Goal: Transaction & Acquisition: Download file/media

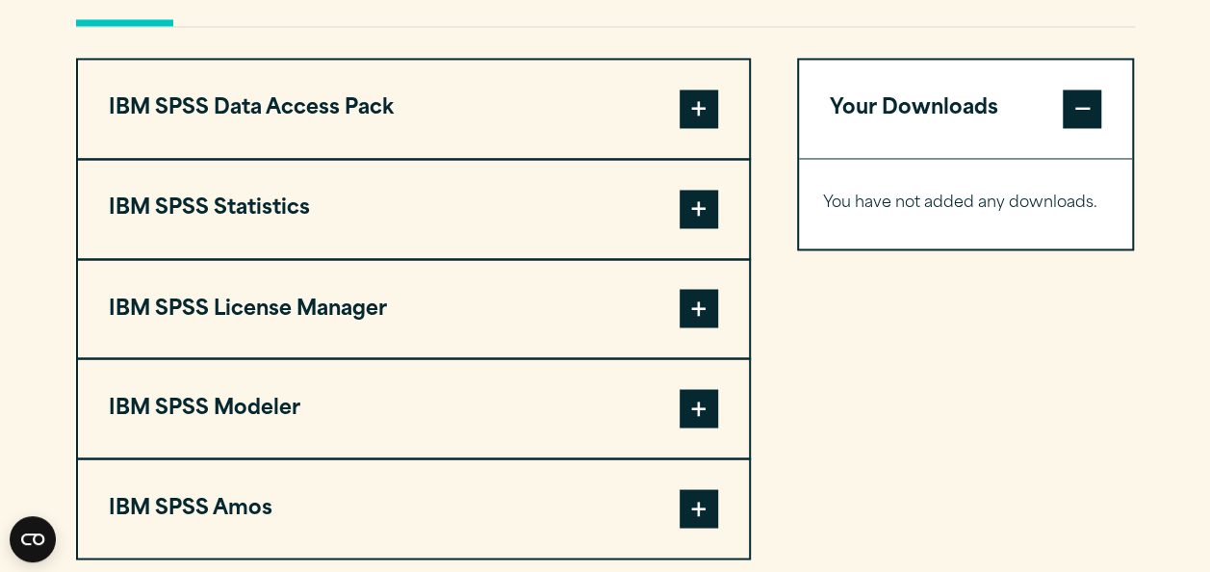
scroll to position [1540, 0]
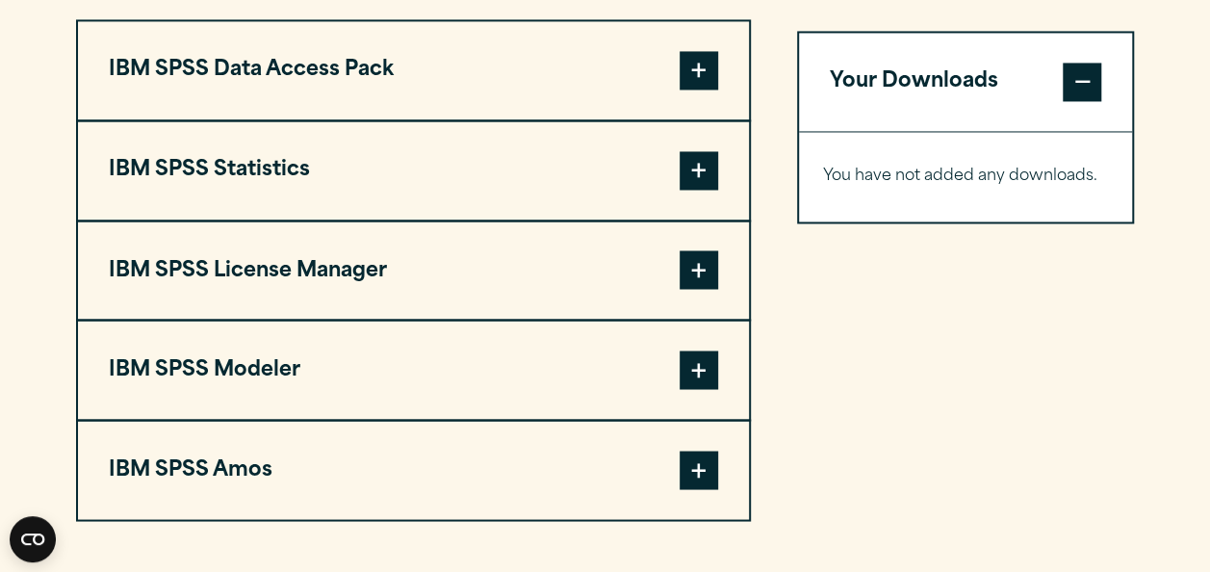
click at [690, 168] on span at bounding box center [698, 170] width 38 height 38
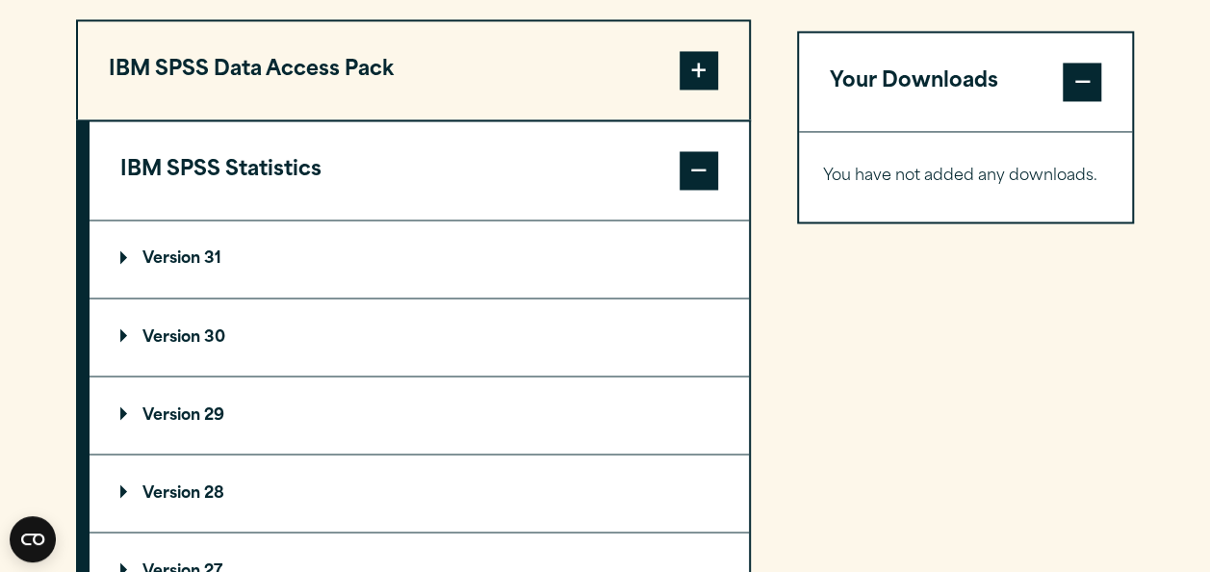
click at [198, 325] on summary "Version 30" at bounding box center [418, 336] width 659 height 77
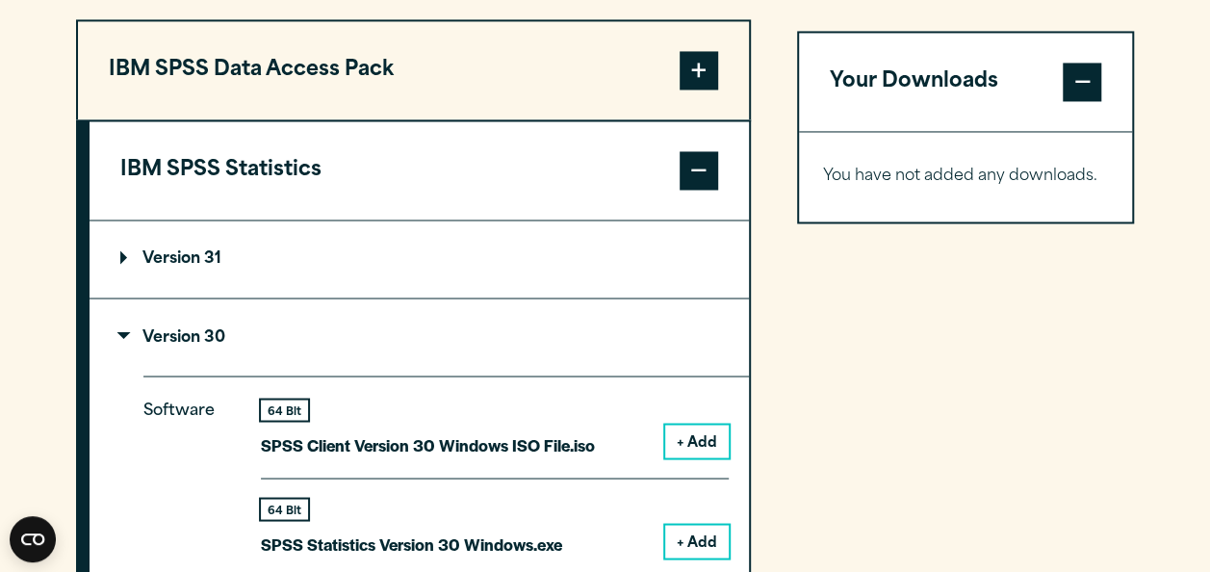
scroll to position [1587, 0]
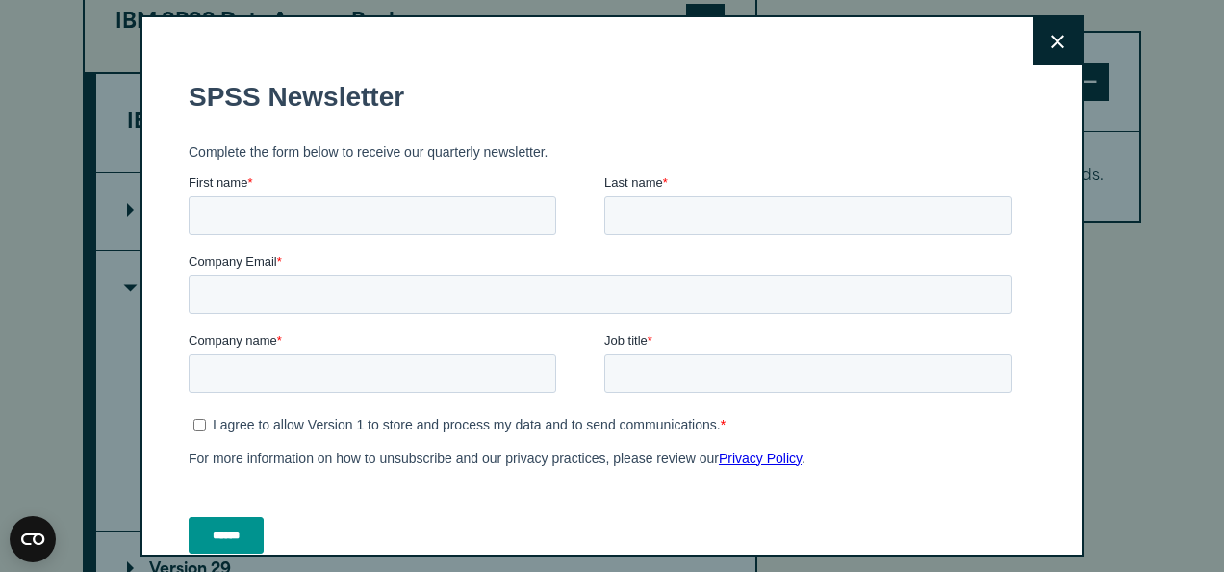
click at [1051, 39] on icon at bounding box center [1057, 42] width 13 height 14
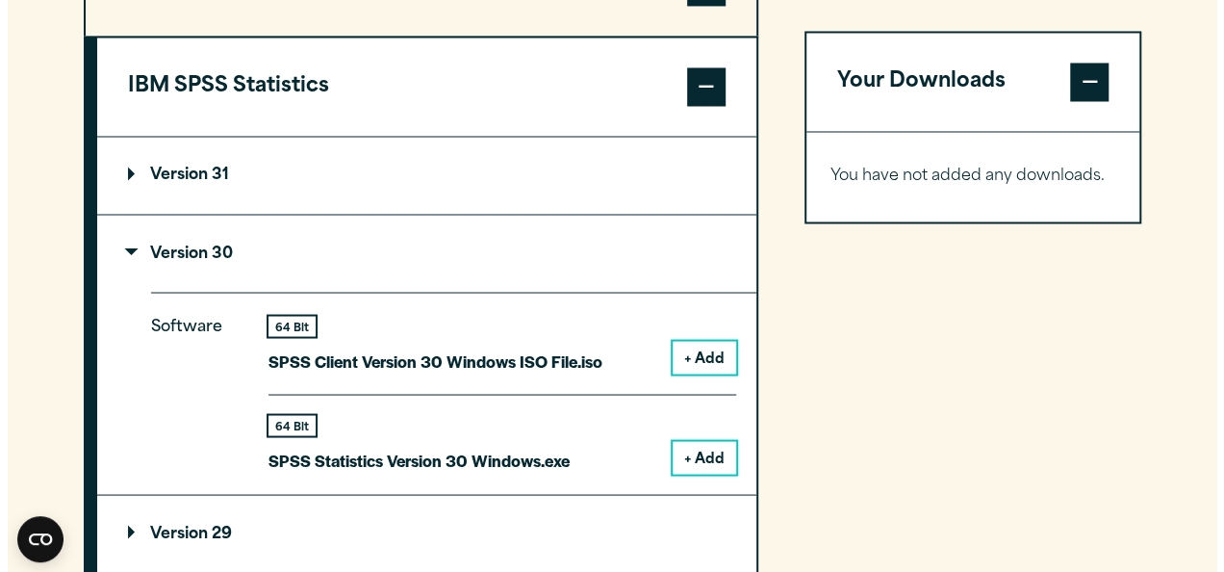
scroll to position [1625, 0]
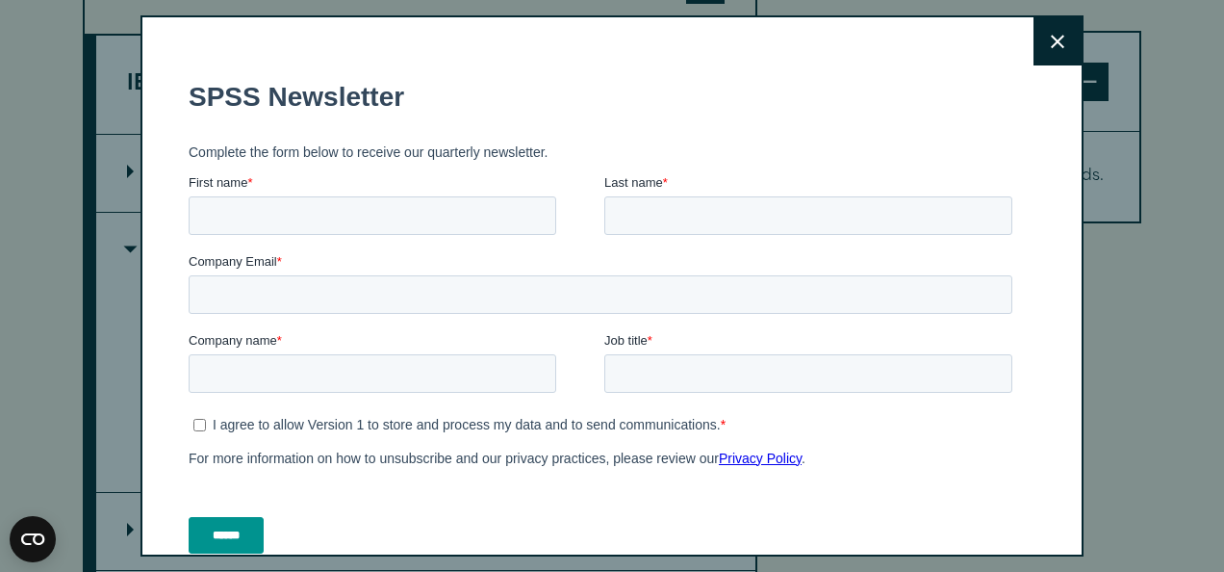
click at [1054, 57] on button "Close" at bounding box center [1057, 41] width 48 height 48
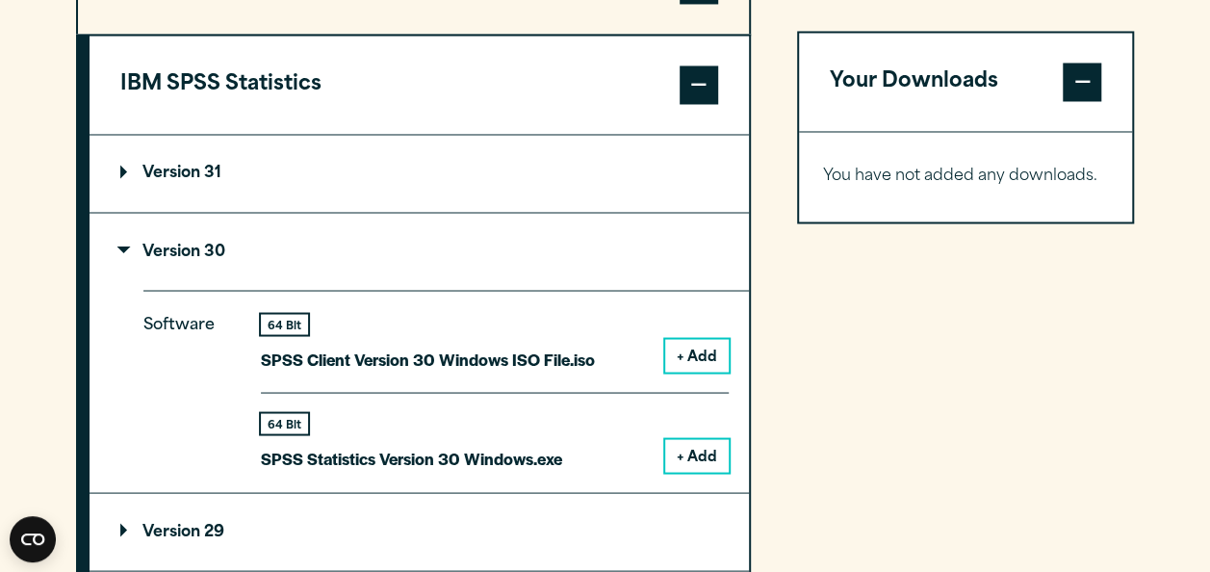
click at [693, 456] on button "+ Add" at bounding box center [697, 455] width 64 height 33
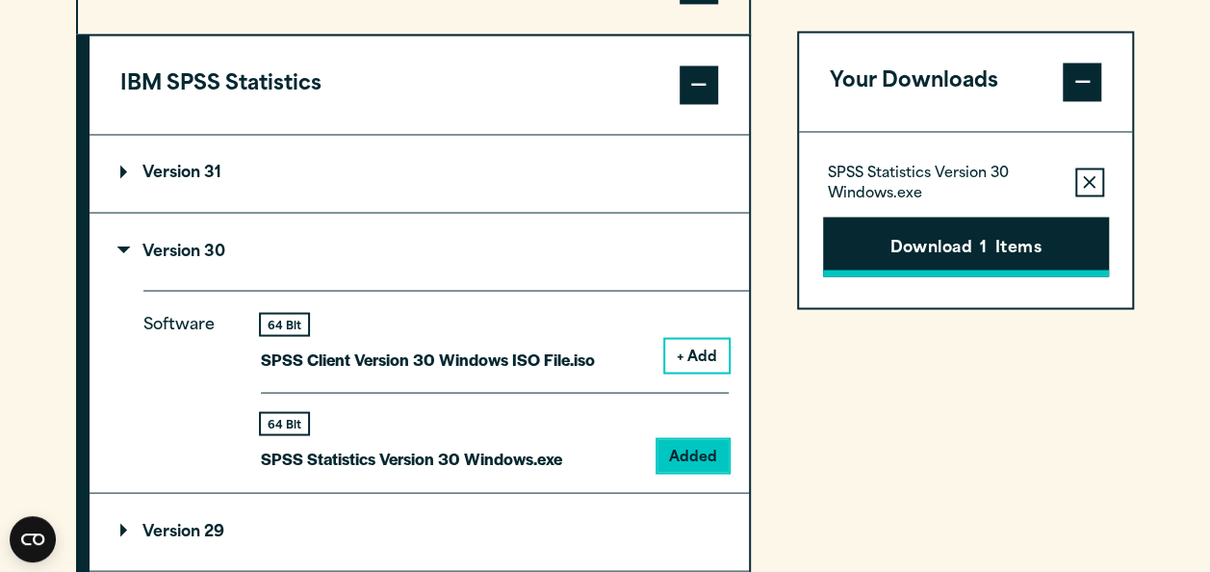
click at [895, 236] on button "Download 1 Items" at bounding box center [966, 247] width 286 height 60
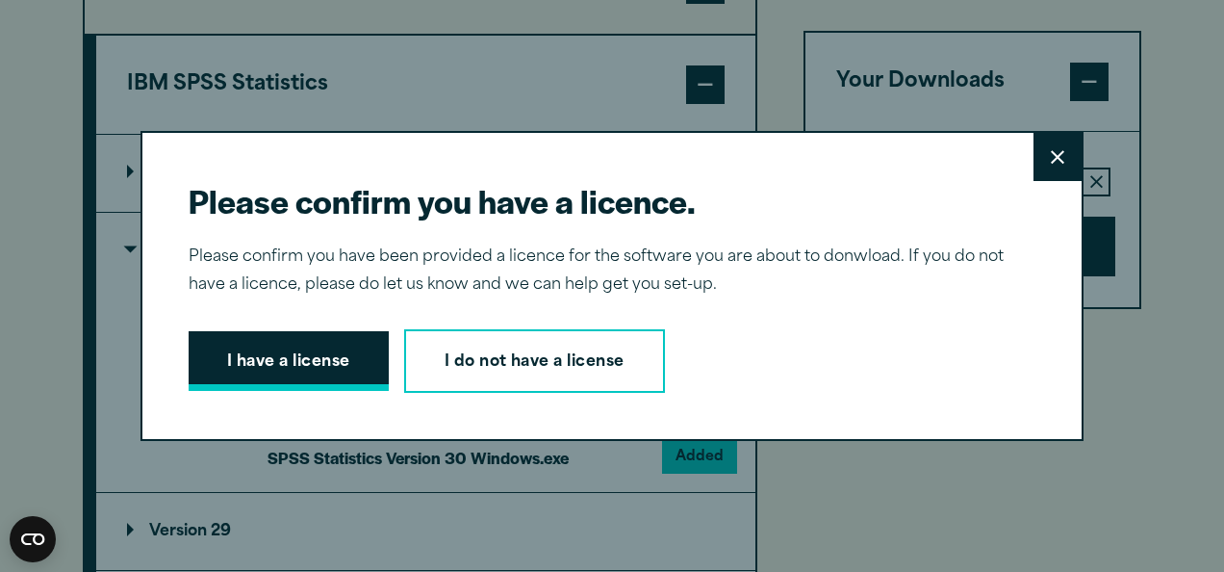
click at [295, 358] on button "I have a license" at bounding box center [289, 361] width 200 height 60
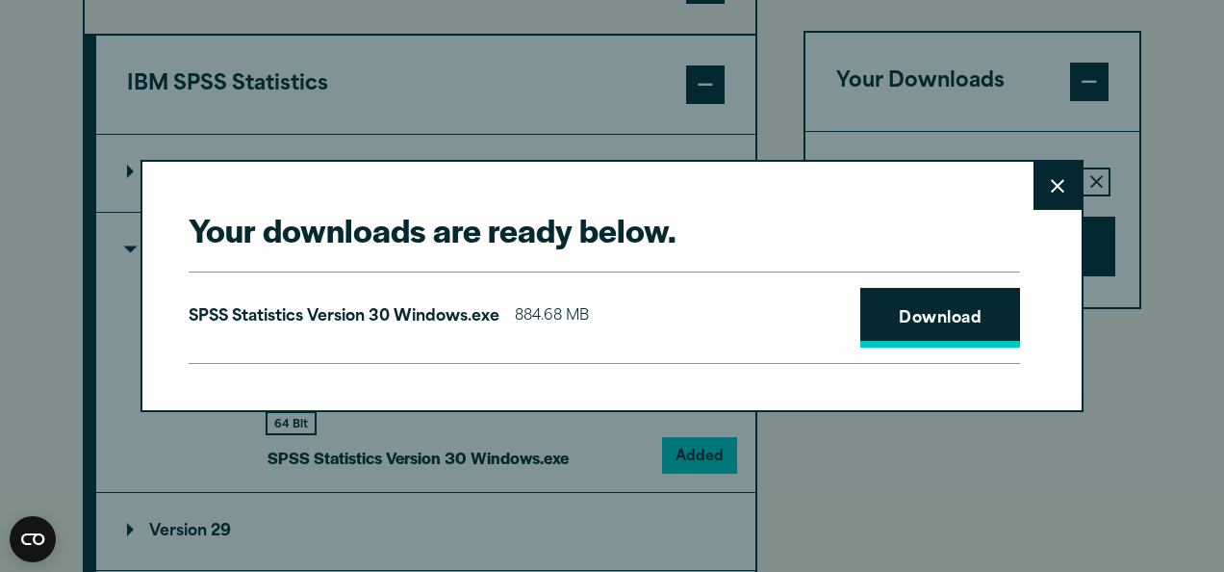
click at [956, 311] on link "Download" at bounding box center [940, 318] width 160 height 60
click at [927, 305] on link "Download" at bounding box center [940, 318] width 160 height 60
